Goal: Register for event/course: Sign up to attend an event or enroll in a course

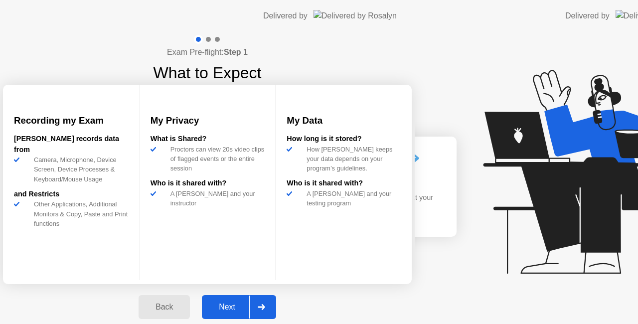
click at [249, 308] on div "Next" at bounding box center [227, 307] width 44 height 9
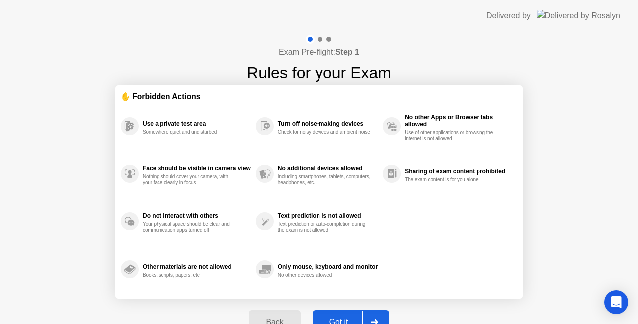
click at [370, 316] on div at bounding box center [374, 322] width 24 height 23
select select "Available cameras"
select select "Available speakers"
select select "Available microphones"
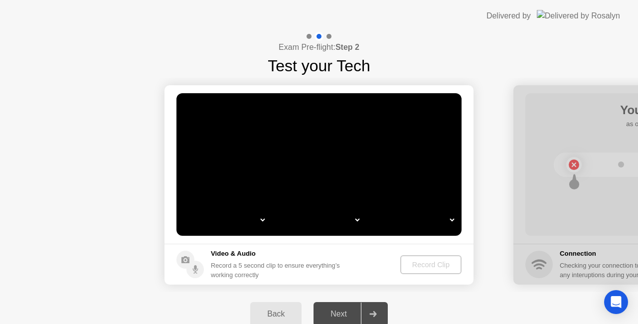
select select "*"
select select "**********"
select select "*******"
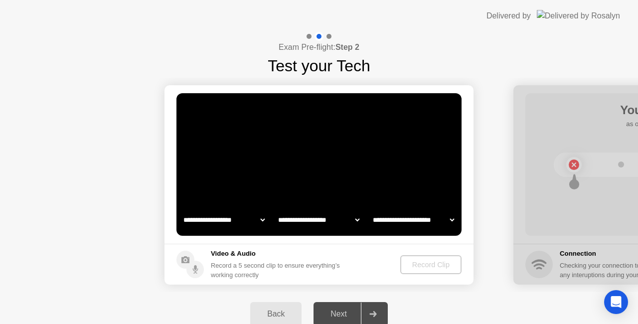
select select "*******"
click at [419, 262] on div "Record Clip" at bounding box center [431, 265] width 53 height 8
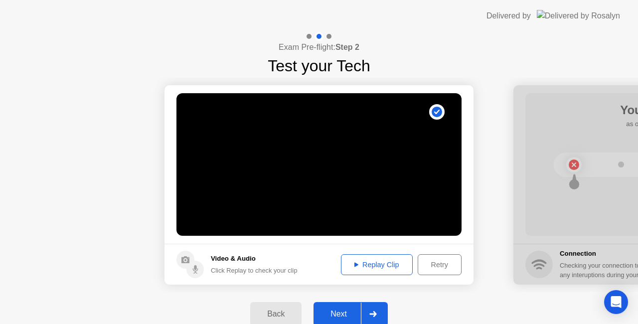
click at [358, 315] on div "Next" at bounding box center [339, 314] width 44 height 9
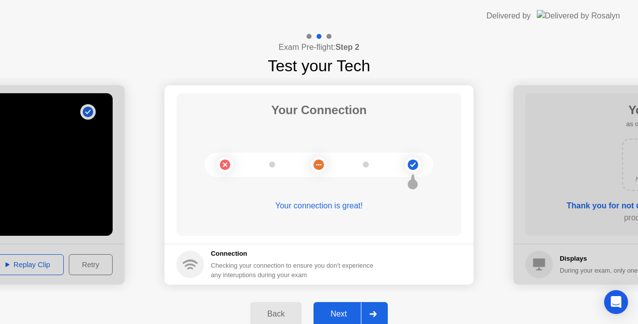
click at [357, 313] on div "Next" at bounding box center [339, 314] width 44 height 9
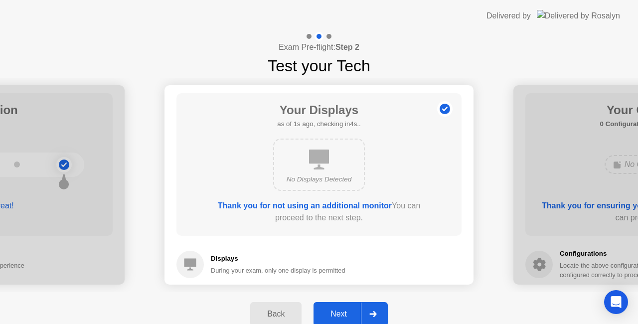
click at [357, 313] on div "Next" at bounding box center [339, 314] width 44 height 9
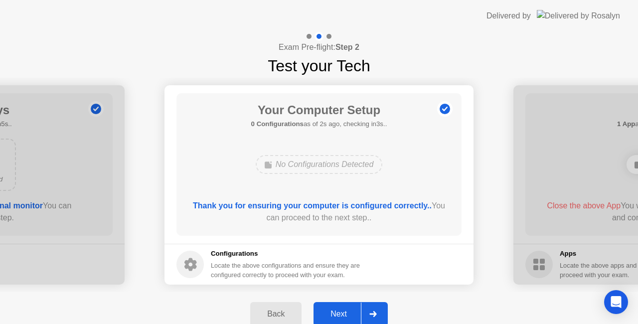
click at [357, 312] on div "Next" at bounding box center [339, 314] width 44 height 9
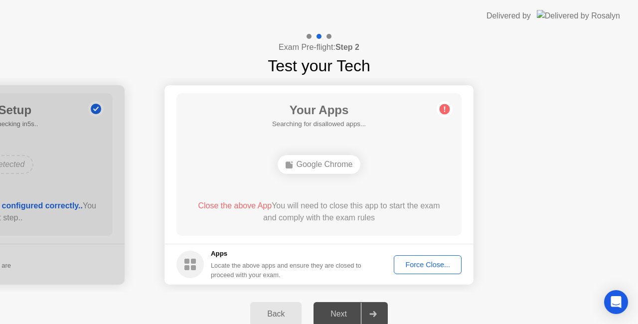
click at [421, 261] on div "Force Close..." at bounding box center [427, 265] width 61 height 8
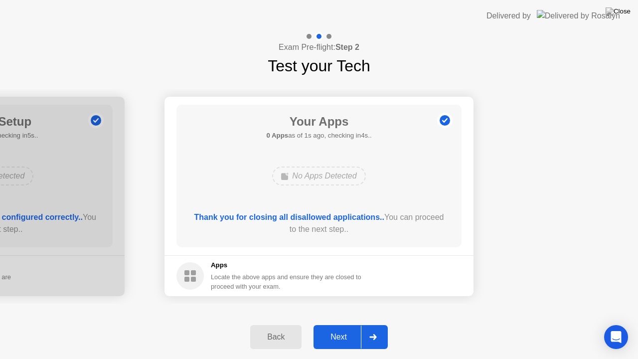
click at [344, 324] on div "Next" at bounding box center [339, 337] width 44 height 9
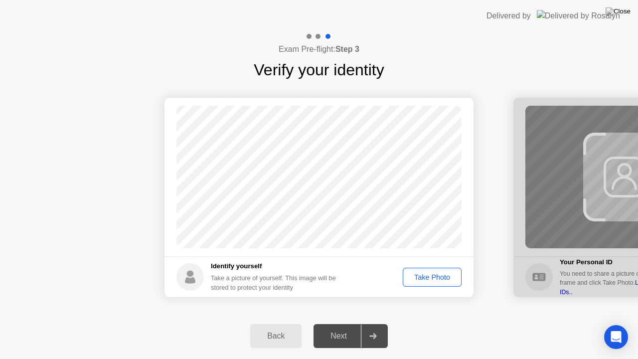
click at [429, 278] on div "Take Photo" at bounding box center [432, 277] width 52 height 8
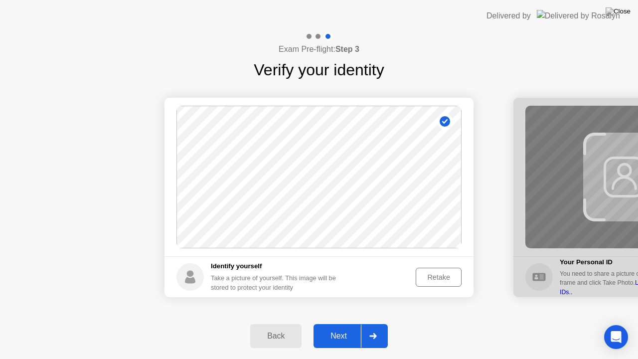
click at [335, 324] on div "Next" at bounding box center [339, 336] width 44 height 9
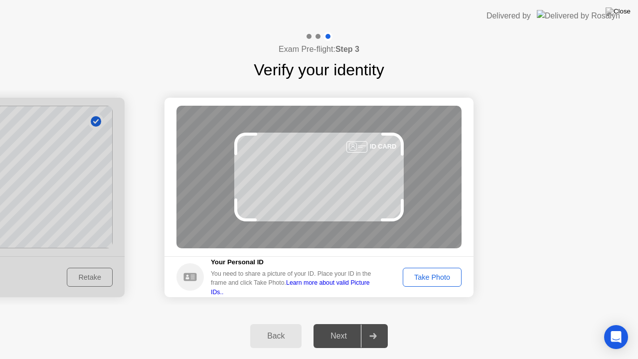
click at [432, 277] on div "Take Photo" at bounding box center [432, 277] width 52 height 8
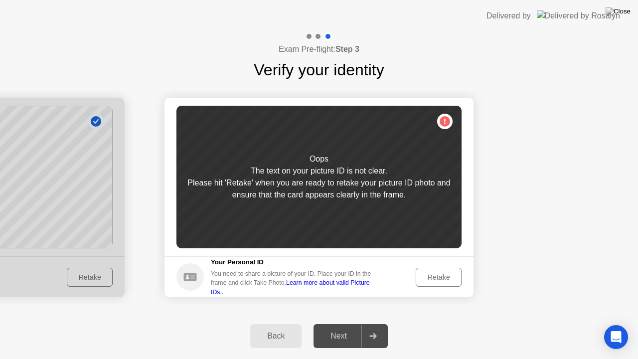
click at [431, 277] on div "Retake" at bounding box center [438, 277] width 39 height 8
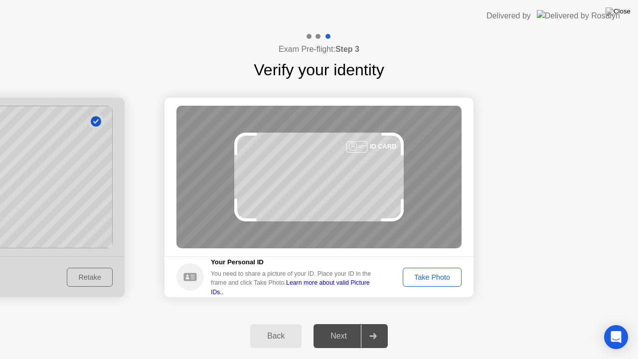
click at [426, 280] on div "Take Photo" at bounding box center [432, 277] width 52 height 8
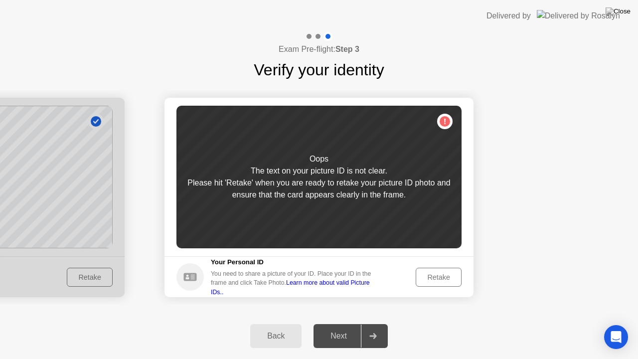
click at [426, 280] on div "Retake" at bounding box center [438, 277] width 39 height 8
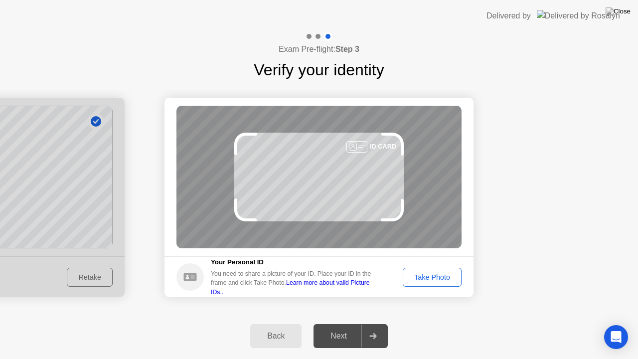
click at [429, 280] on div "Take Photo" at bounding box center [432, 277] width 52 height 8
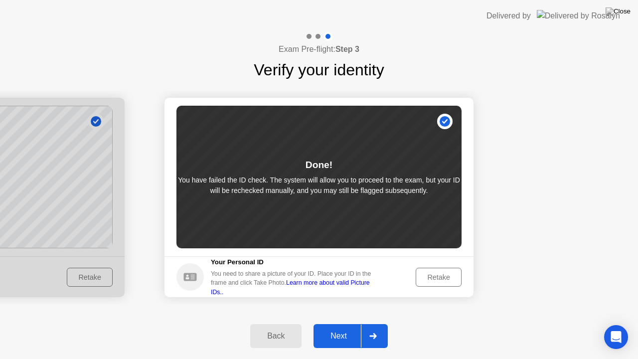
click at [345, 324] on div "Next" at bounding box center [339, 336] width 44 height 9
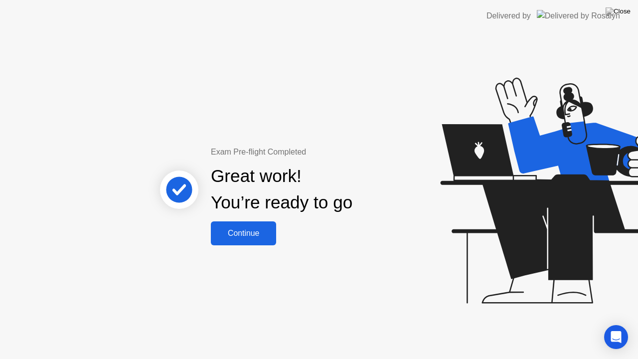
click at [242, 233] on div "Continue" at bounding box center [243, 233] width 59 height 9
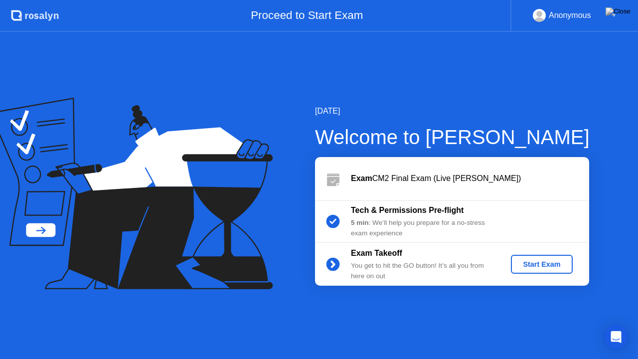
click at [521, 260] on div "Start Exam" at bounding box center [541, 264] width 53 height 8
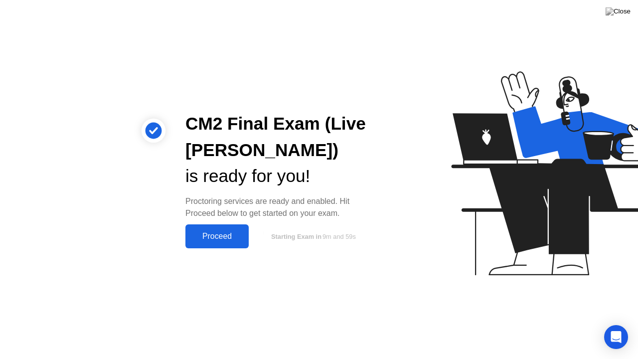
drag, startPoint x: 200, startPoint y: 236, endPoint x: 122, endPoint y: 253, distance: 80.1
click at [199, 236] on div "Proceed" at bounding box center [216, 236] width 57 height 9
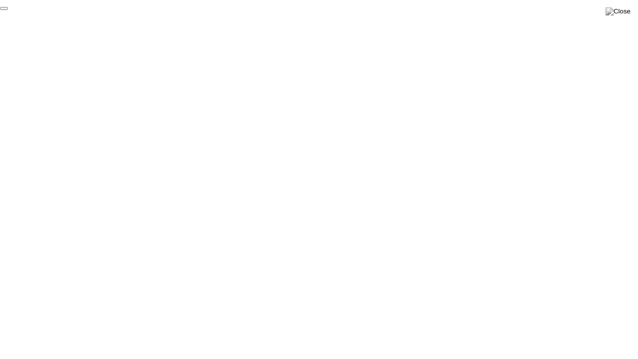
click at [8, 10] on button "End Proctoring Session" at bounding box center [4, 8] width 8 height 3
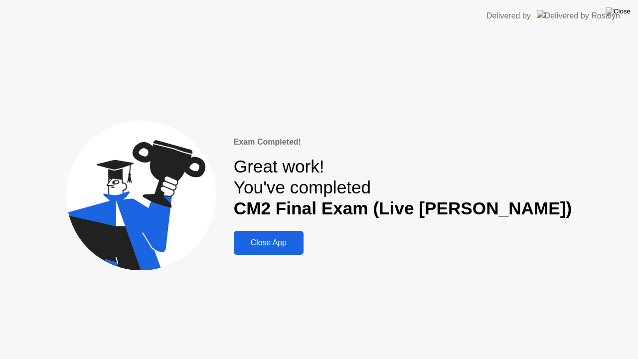
click at [301, 241] on div "Close App" at bounding box center [269, 242] width 64 height 9
